Goal: Information Seeking & Learning: Learn about a topic

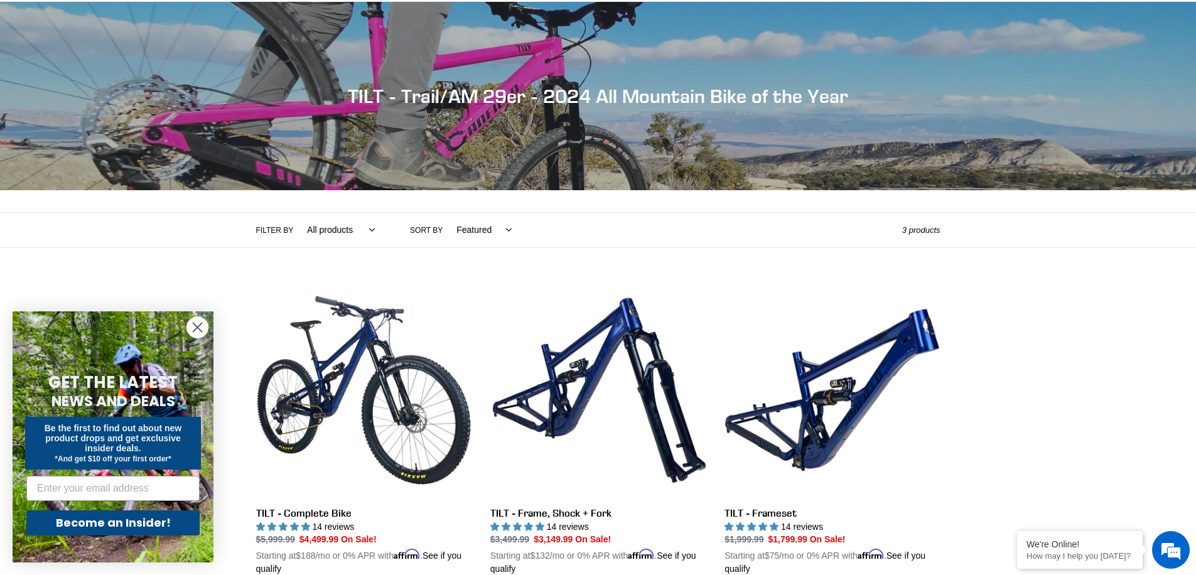
scroll to position [360, 0]
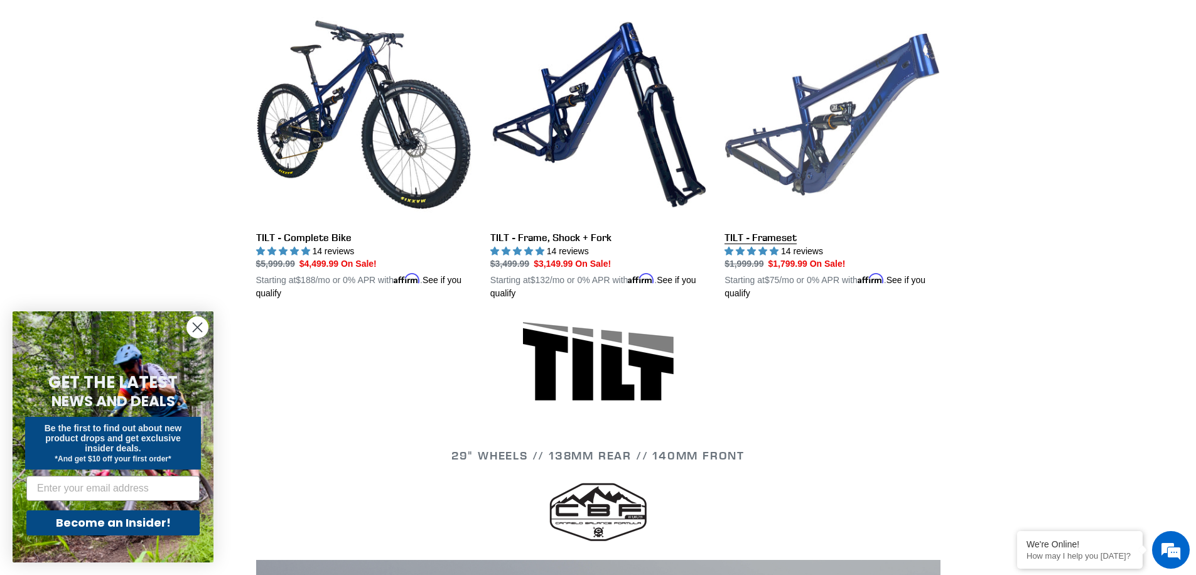
click at [846, 171] on link "TILT - Frameset" at bounding box center [832, 154] width 215 height 294
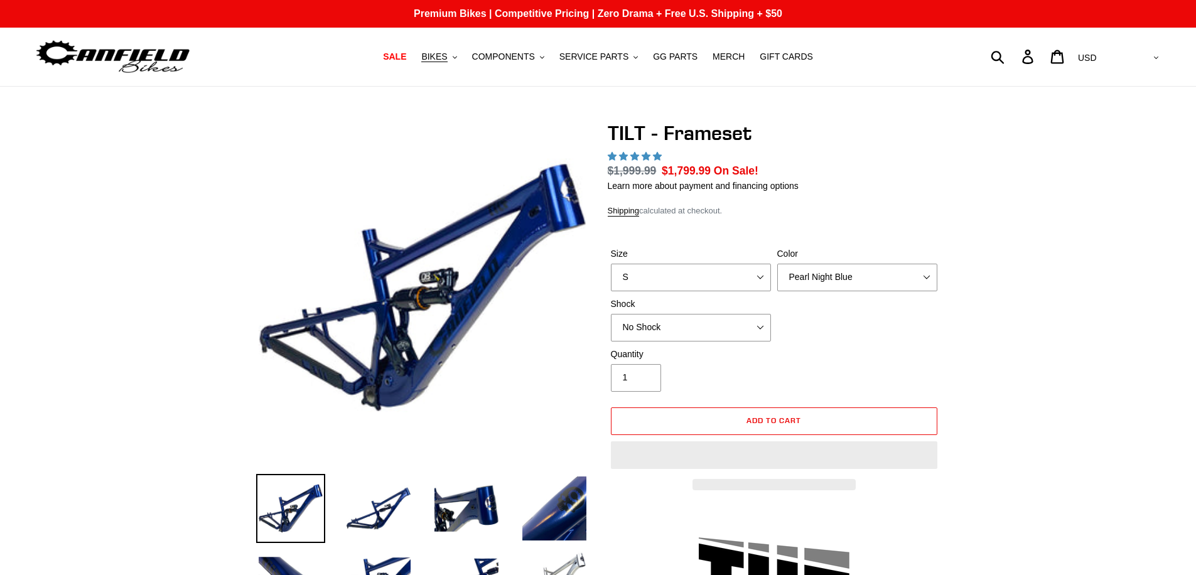
select select "highest-rating"
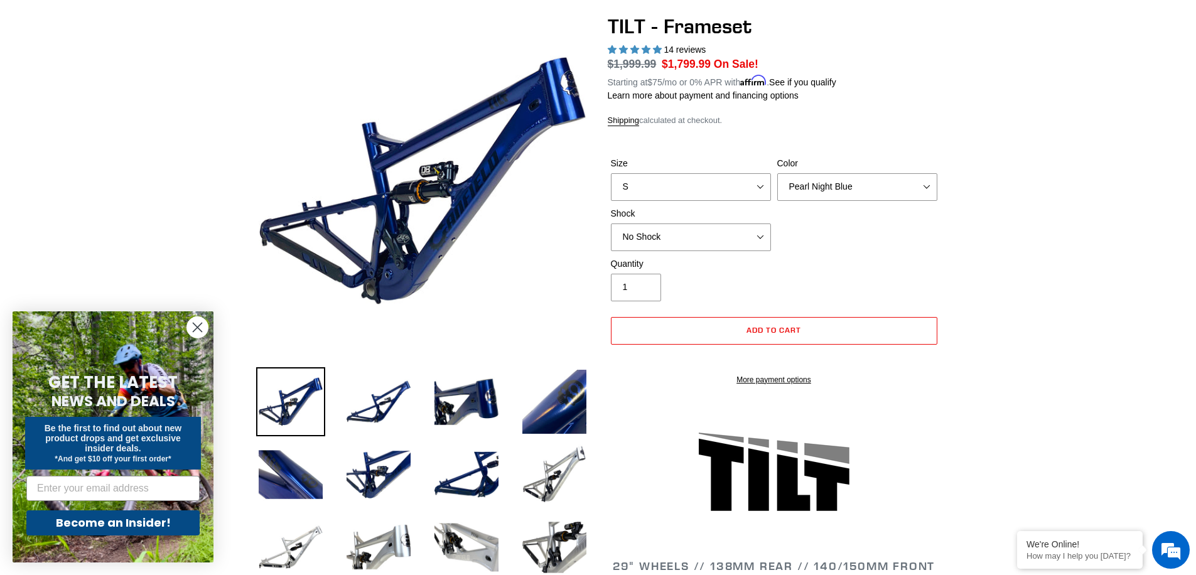
scroll to position [125, 0]
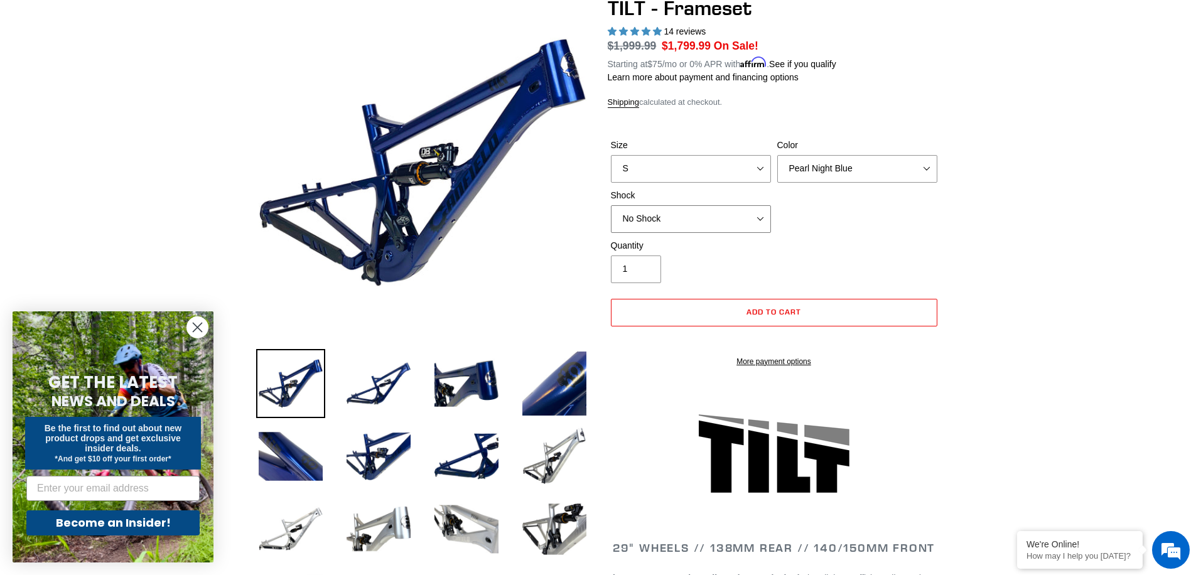
click at [693, 221] on select "No Shock Cane Creek DB Kitsuma Air RockShox Deluxe Ultimate Fox FLOAT X EXT Sto…" at bounding box center [691, 219] width 160 height 28
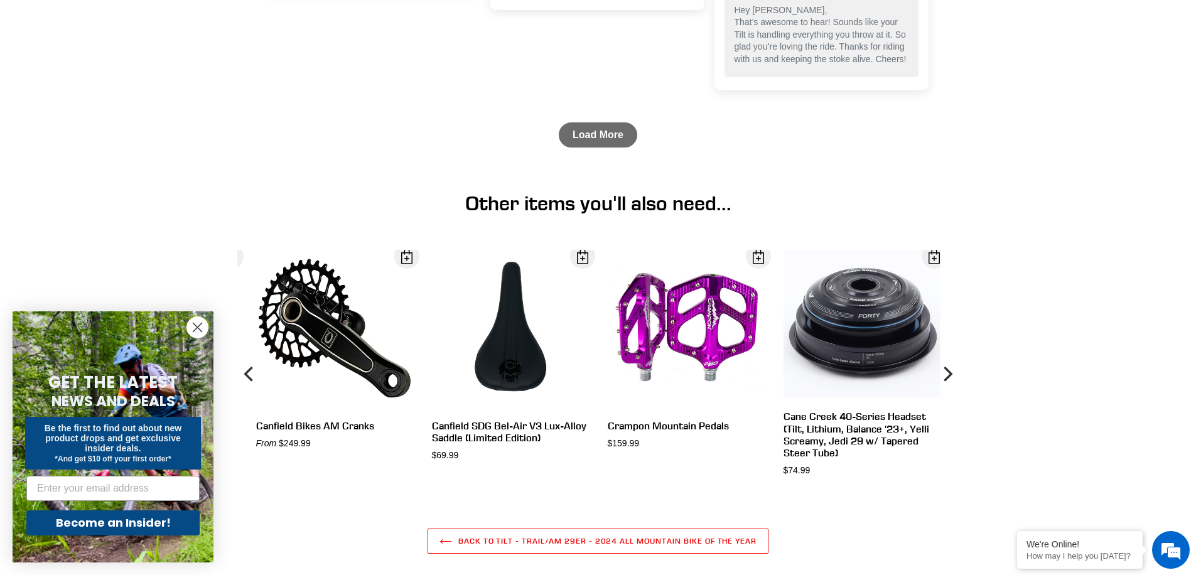
scroll to position [3719, 0]
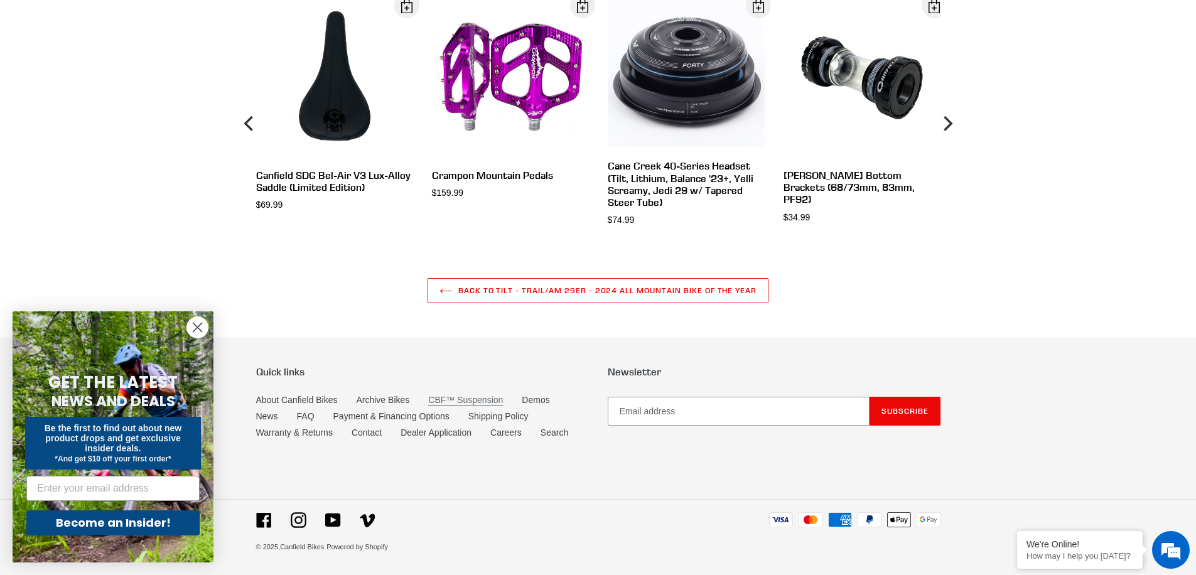
click at [494, 405] on link "CBF™ Suspension" at bounding box center [465, 400] width 75 height 11
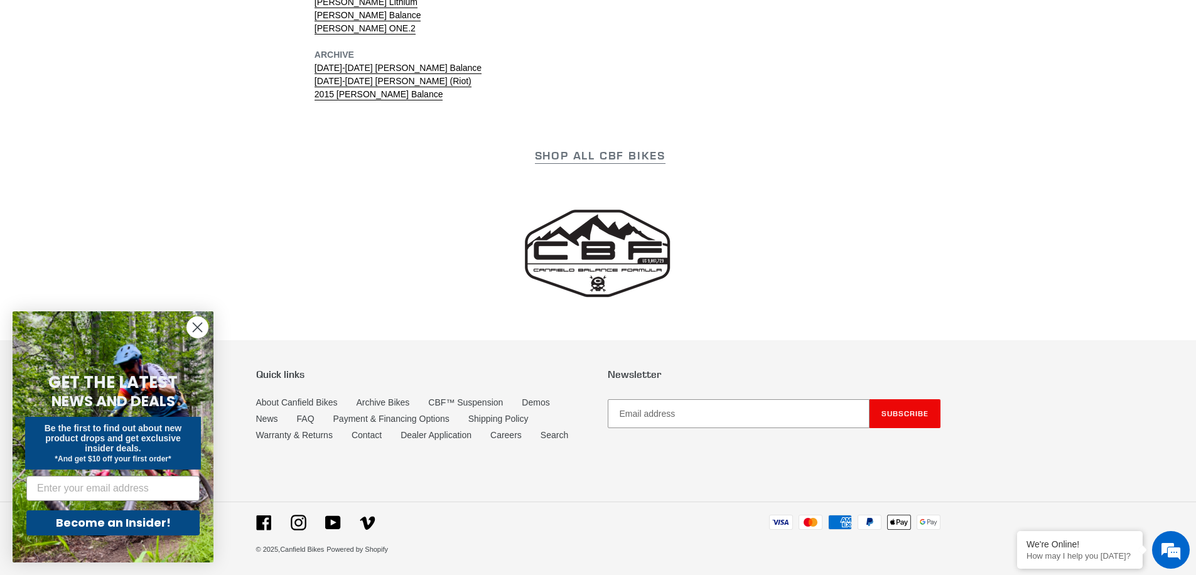
scroll to position [4054, 0]
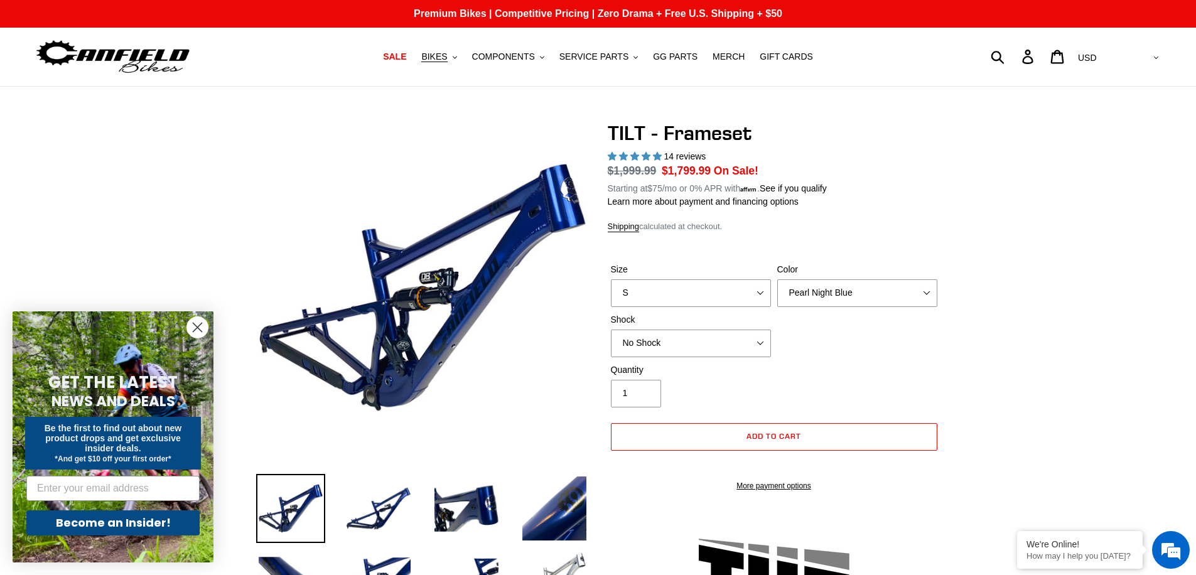
select select "highest-rating"
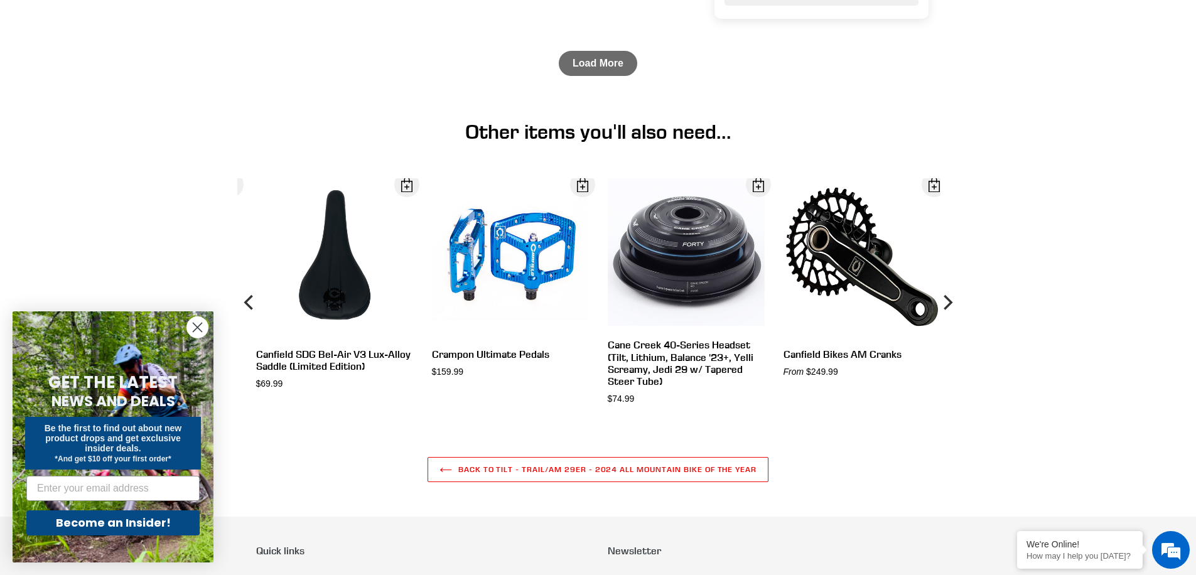
scroll to position [3719, 0]
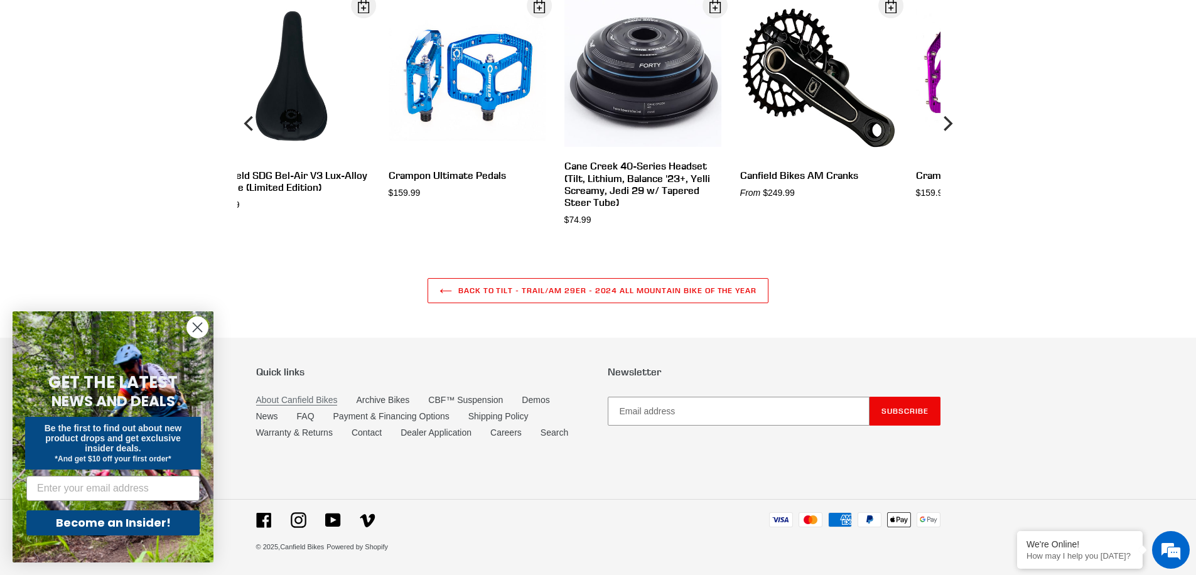
click at [326, 402] on link "About Canfield Bikes" at bounding box center [297, 400] width 82 height 11
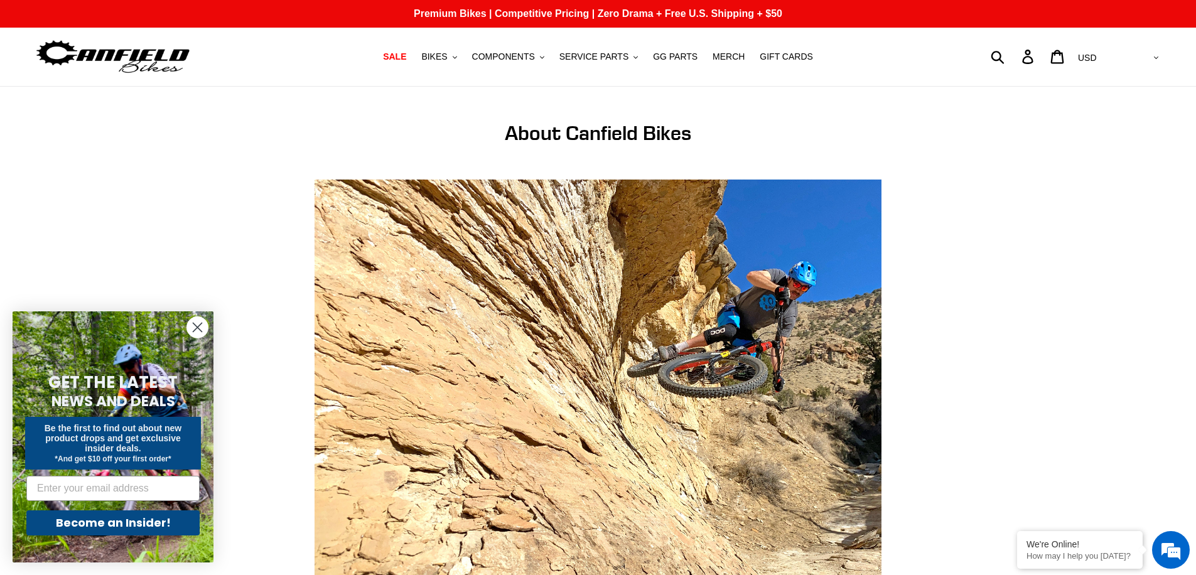
scroll to position [779, 0]
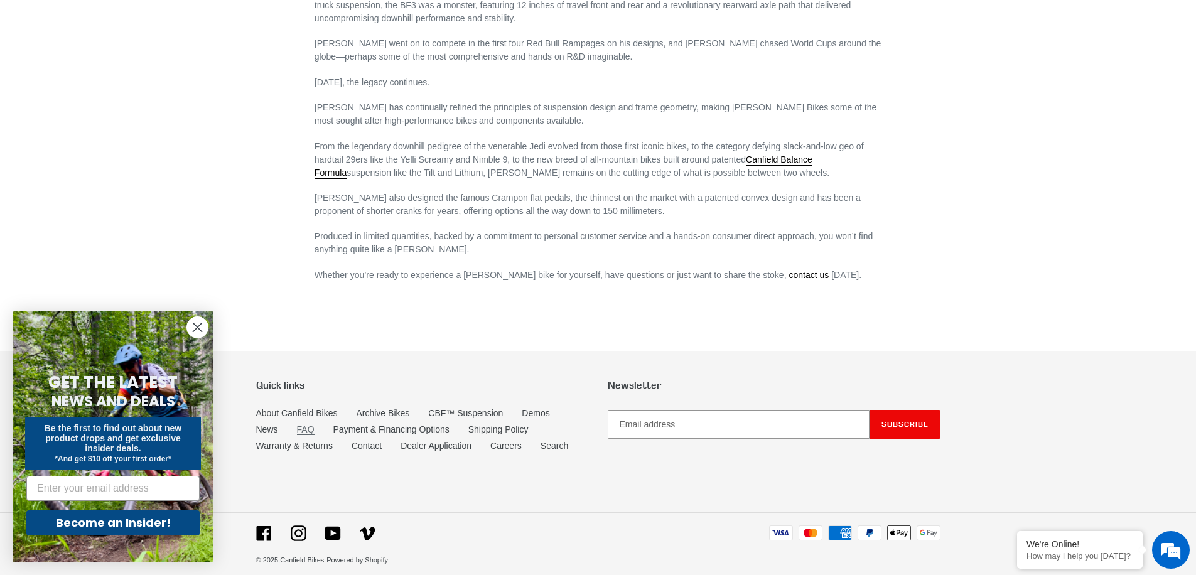
click at [298, 424] on link "FAQ" at bounding box center [306, 429] width 18 height 11
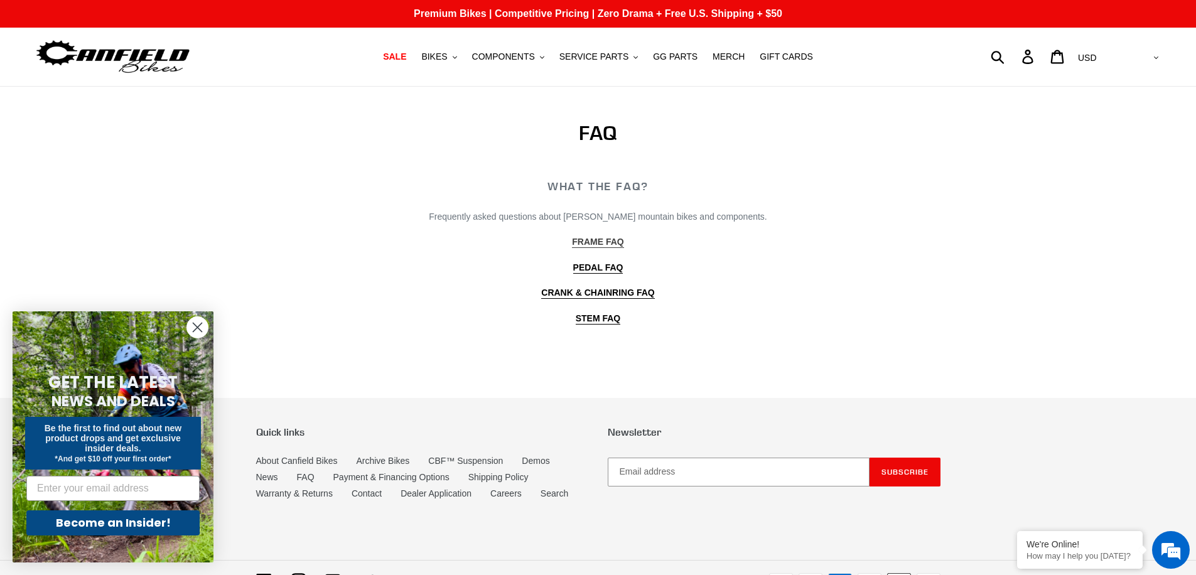
click at [608, 241] on b "FRAME FAQ" at bounding box center [597, 242] width 51 height 10
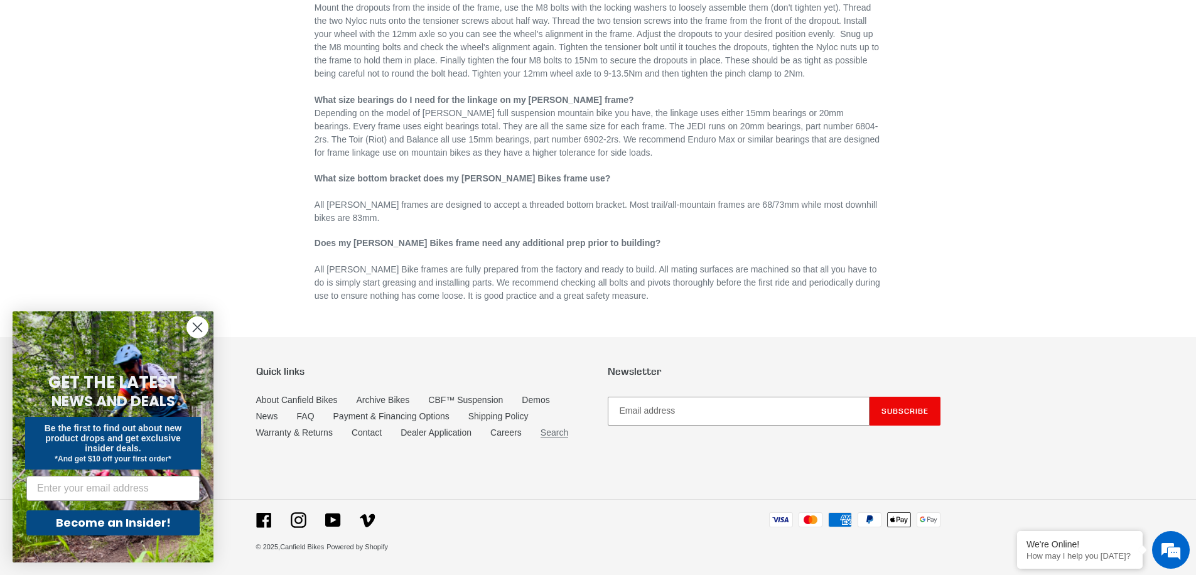
click at [556, 436] on link "Search" at bounding box center [555, 433] width 28 height 11
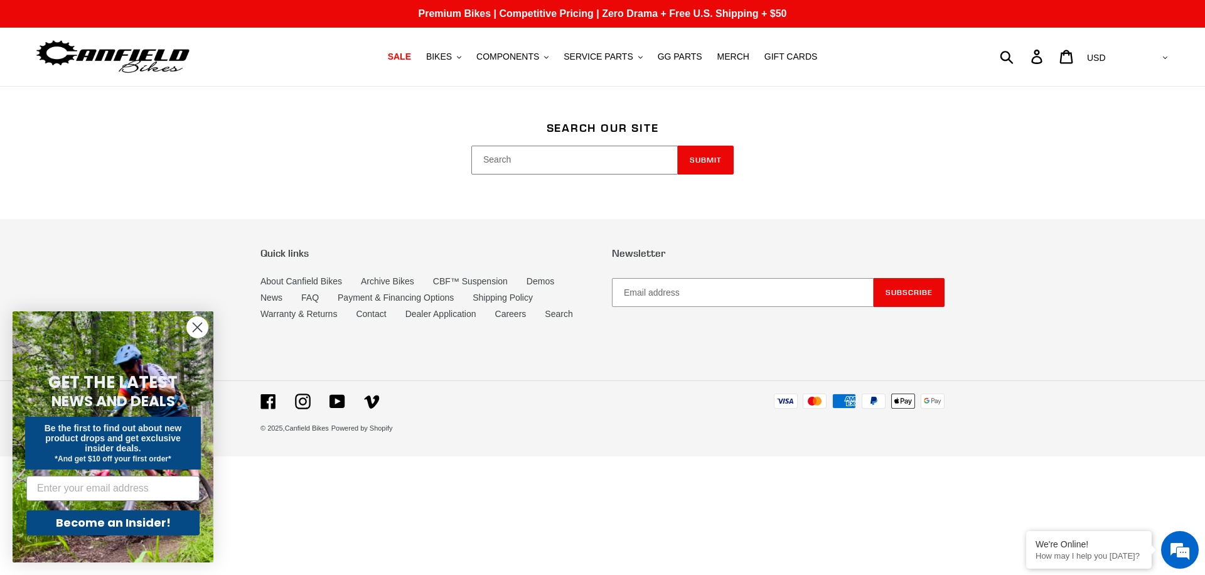
click at [521, 155] on input "Search" at bounding box center [575, 160] width 207 height 29
type input "manual"
click at [678, 146] on button "Submit" at bounding box center [706, 160] width 56 height 29
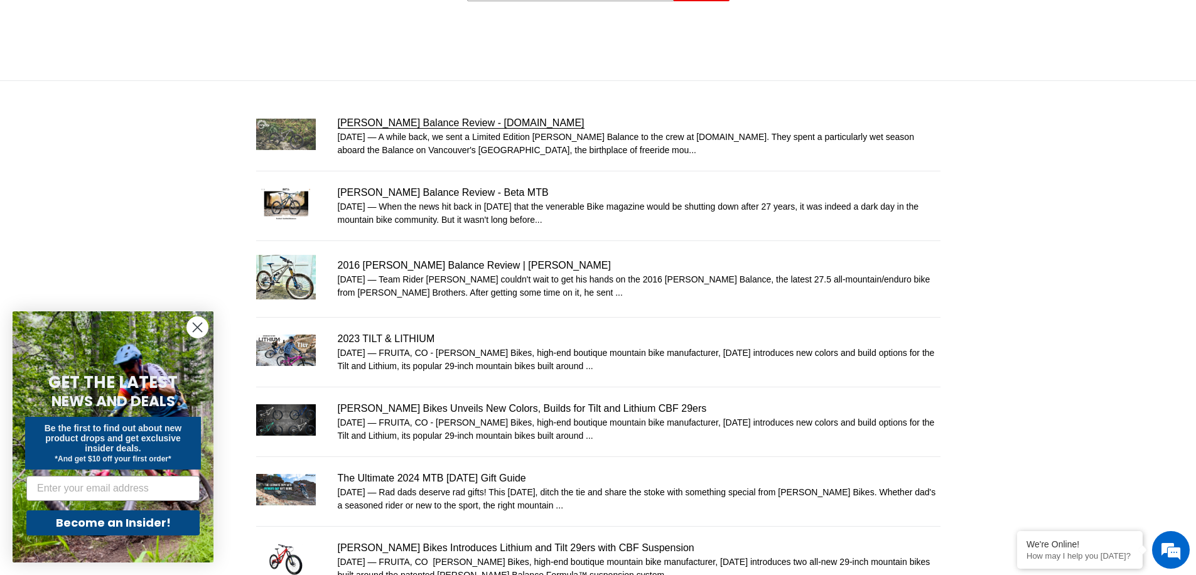
scroll to position [387, 0]
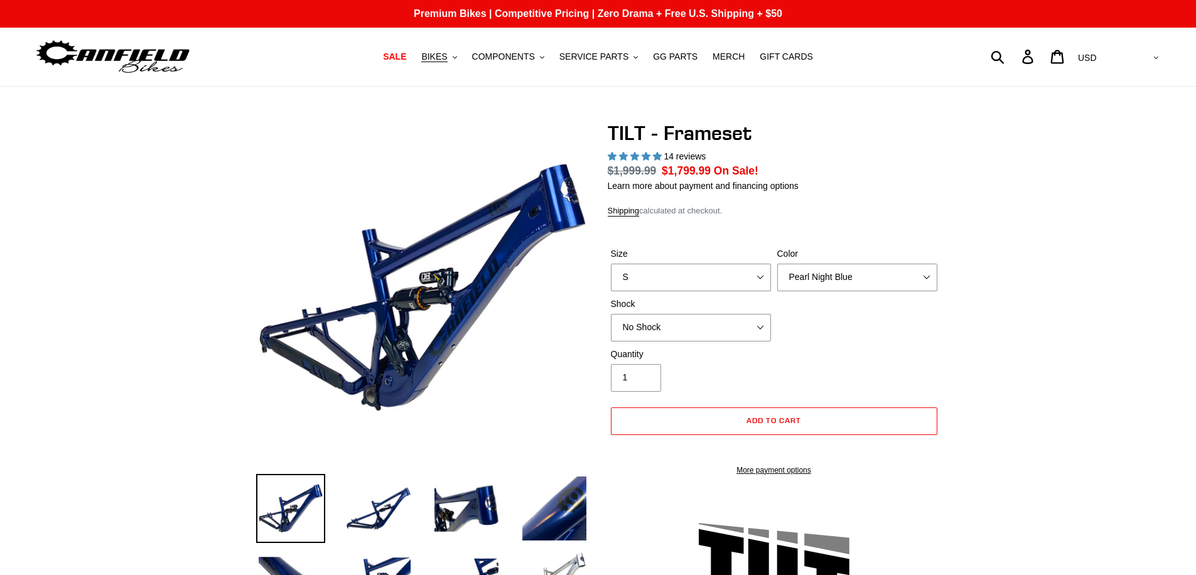
select select "highest-rating"
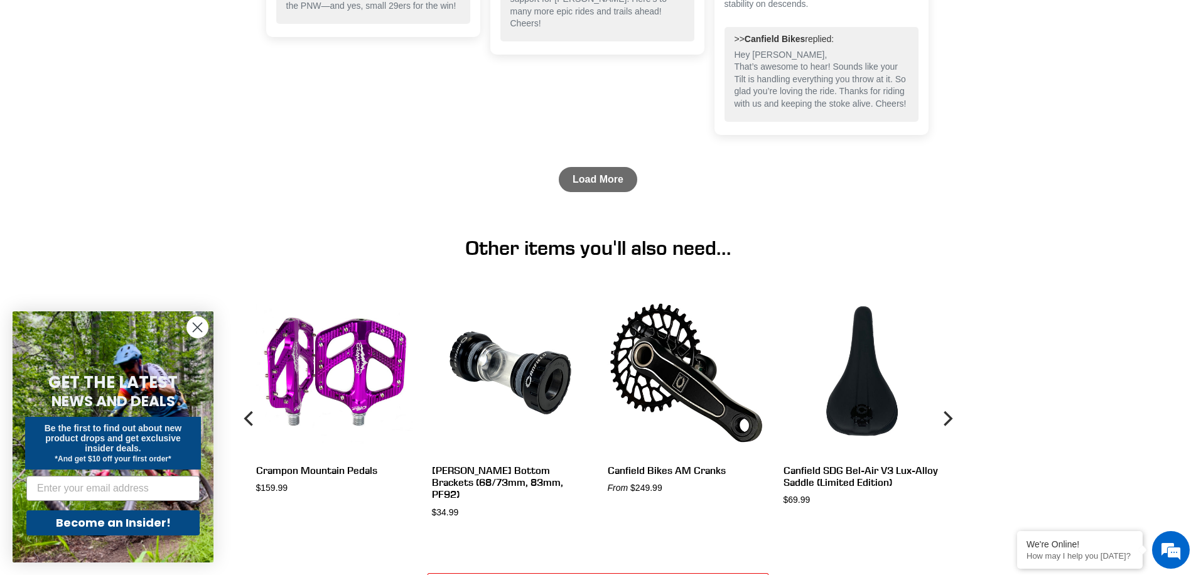
scroll to position [3416, 0]
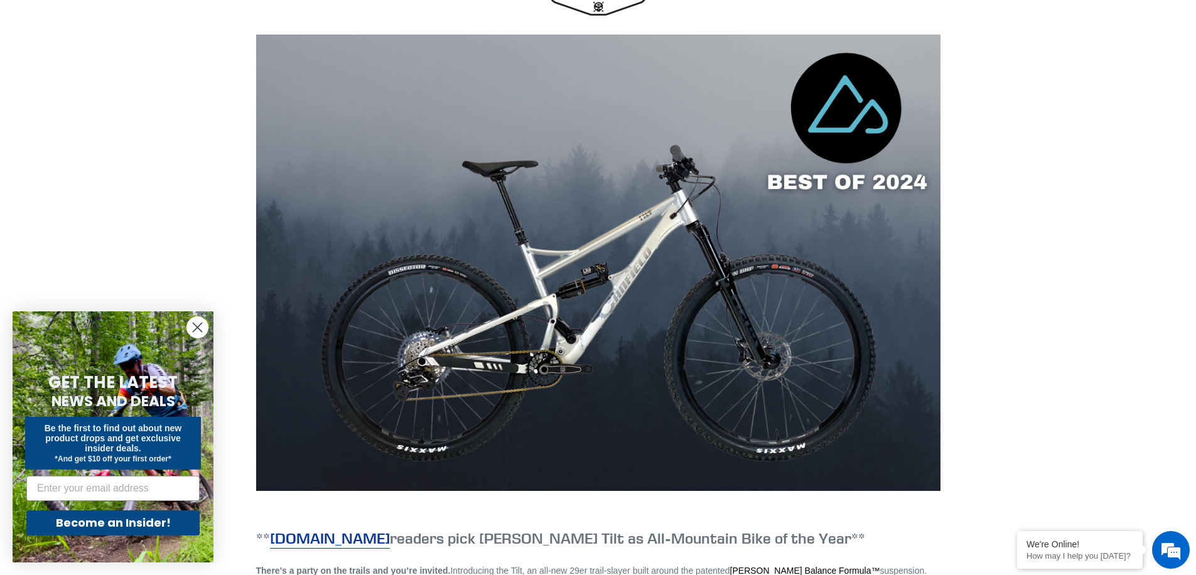
scroll to position [911, 0]
